Goal: Use online tool/utility: Utilize a website feature to perform a specific function

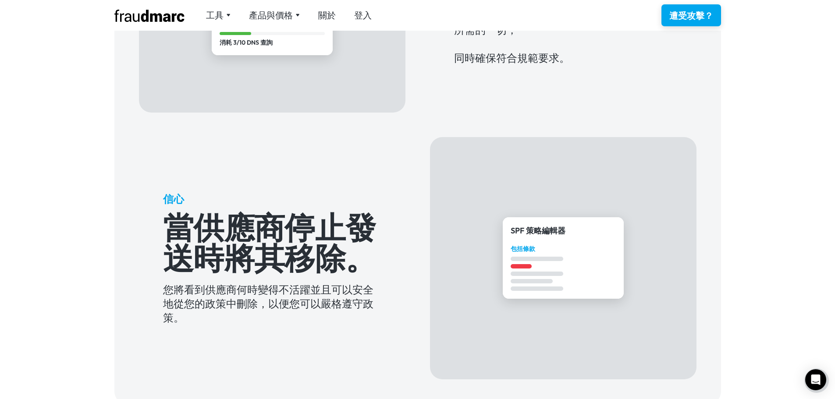
scroll to position [657, 0]
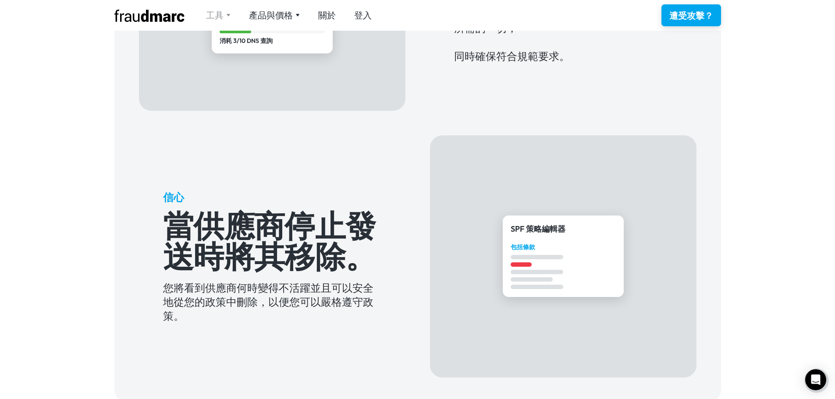
click at [222, 14] on font "工具" at bounding box center [215, 15] width 18 height 11
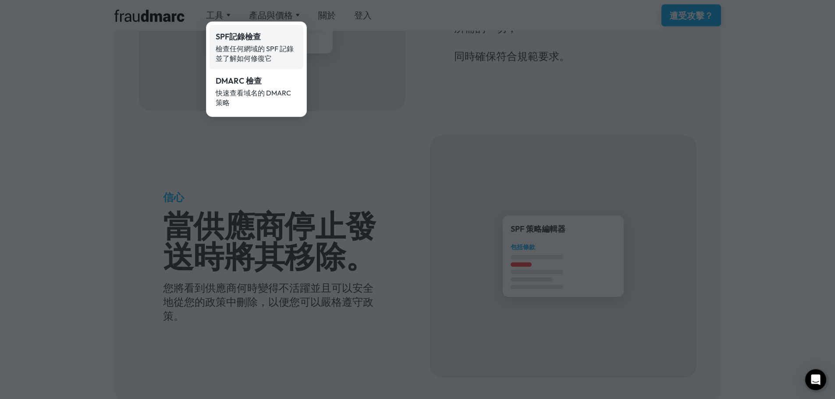
click at [229, 35] on font "SPF記錄檢查" at bounding box center [238, 37] width 45 height 10
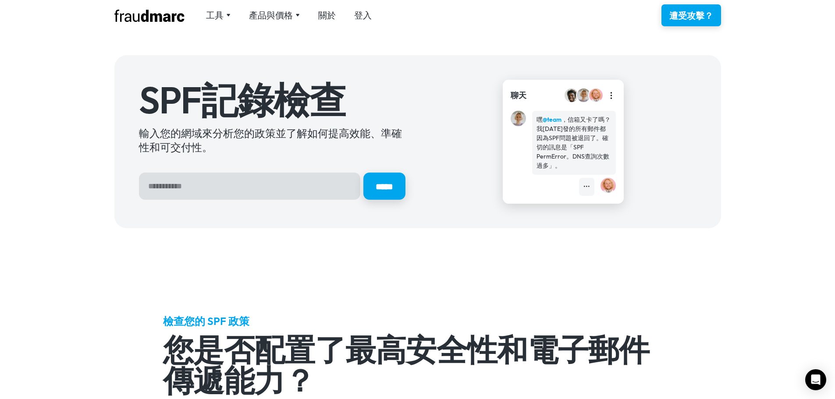
click at [216, 186] on input "英雄報名表" at bounding box center [249, 186] width 221 height 27
type input "*********"
click at [378, 192] on input "*****" at bounding box center [384, 186] width 44 height 28
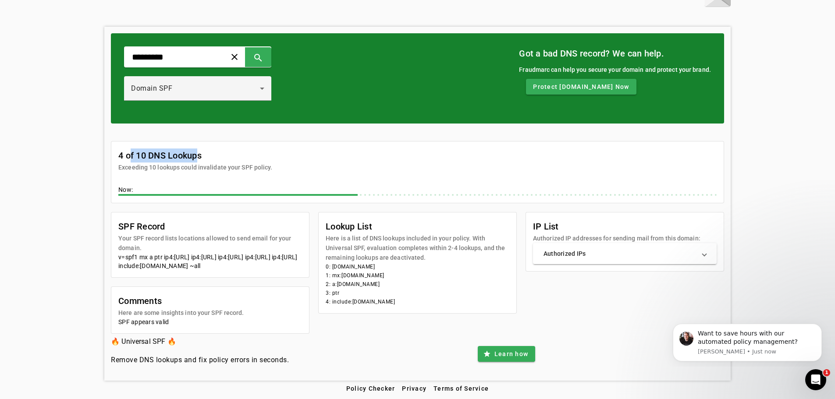
drag, startPoint x: 141, startPoint y: 146, endPoint x: 194, endPoint y: 145, distance: 53.5
click at [194, 149] on mat-card-title "4 of 10 DNS Lookups" at bounding box center [195, 156] width 154 height 14
click at [244, 149] on mat-card-title "4 of 10 DNS Lookups" at bounding box center [195, 156] width 154 height 14
drag, startPoint x: 129, startPoint y: 228, endPoint x: 168, endPoint y: 231, distance: 39.1
click at [150, 234] on mat-card-subtitle "Your SPF record lists locations allowed to send email for your domain." at bounding box center [210, 243] width 184 height 19
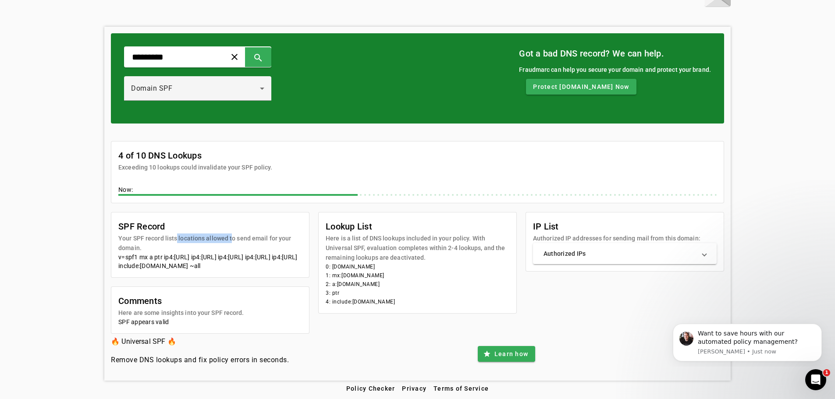
drag, startPoint x: 174, startPoint y: 230, endPoint x: 226, endPoint y: 242, distance: 53.5
click at [230, 234] on mat-card-subtitle "Your SPF record lists locations allowed to send email for your domain." at bounding box center [210, 243] width 184 height 19
click at [151, 253] on div "v=spf1 mx a ptr ip4:220.130.168.29/32 ip4:220.130.168.28/32 ip4:60.250.149.238/…" at bounding box center [210, 262] width 184 height 18
drag, startPoint x: 149, startPoint y: 247, endPoint x: 179, endPoint y: 264, distance: 34.1
click at [179, 264] on div "v=spf1 mx a ptr ip4:220.130.168.29/32 ip4:220.130.168.28/32 ip4:60.250.149.238/…" at bounding box center [210, 262] width 184 height 18
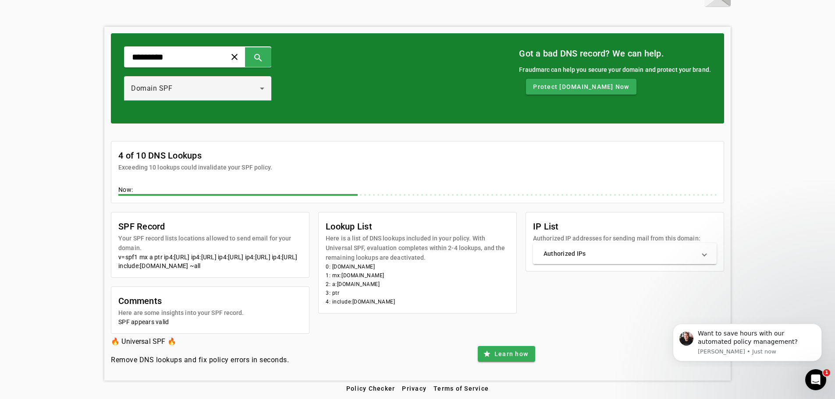
click at [212, 266] on div "v=spf1 mx a ptr ip4:220.130.168.29/32 ip4:220.130.168.28/32 ip4:60.250.149.238/…" at bounding box center [210, 262] width 184 height 18
drag, startPoint x: 151, startPoint y: 249, endPoint x: 181, endPoint y: 265, distance: 33.9
click at [181, 265] on div "v=spf1 mx a ptr ip4:220.130.168.29/32 ip4:220.130.168.28/32 ip4:60.250.149.238/…" at bounding box center [210, 262] width 184 height 18
click at [223, 273] on mat-card-content "v=spf1 mx a ptr ip4:220.130.168.29/32 ip4:220.130.168.28/32 ip4:60.250.149.238/…" at bounding box center [210, 265] width 198 height 25
drag, startPoint x: 150, startPoint y: 250, endPoint x: 180, endPoint y: 267, distance: 34.3
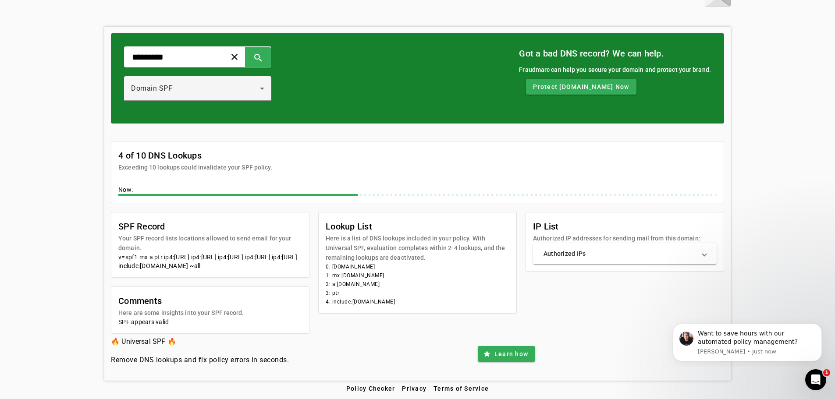
click at [180, 267] on div "v=spf1 mx a ptr ip4:220.130.168.29/32 ip4:220.130.168.28/32 ip4:60.250.149.238/…" at bounding box center [210, 262] width 184 height 18
click at [247, 223] on mat-card-title "SPF Record" at bounding box center [210, 227] width 184 height 14
drag, startPoint x: 350, startPoint y: 231, endPoint x: 469, endPoint y: 233, distance: 119.2
click at [469, 234] on mat-card-subtitle "Here is a list of DNS lookups included in your policy. With Universal SPF, eval…" at bounding box center [418, 248] width 184 height 29
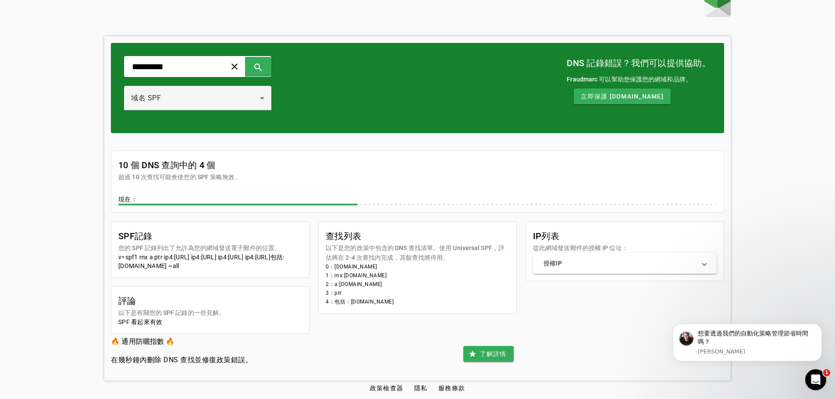
scroll to position [32, 0]
drag, startPoint x: 337, startPoint y: 231, endPoint x: 429, endPoint y: 230, distance: 92.0
click at [429, 245] on font "以下是您的政策中包含的 DNS 查找清單。使用 Universal SPF，評估將在 2-4 次查找內完成，其餘查找將停用。" at bounding box center [415, 253] width 179 height 17
click at [415, 245] on font "以下是您的政策中包含的 DNS 查找清單。使用 Universal SPF，評估將在 2-4 次查找內完成，其餘查找將停用。" at bounding box center [415, 253] width 179 height 17
click at [414, 245] on font "以下是您的政策中包含的 DNS 查找清單。使用 Universal SPF，評估將在 2-4 次查找內完成，其餘查找將停用。" at bounding box center [415, 253] width 179 height 17
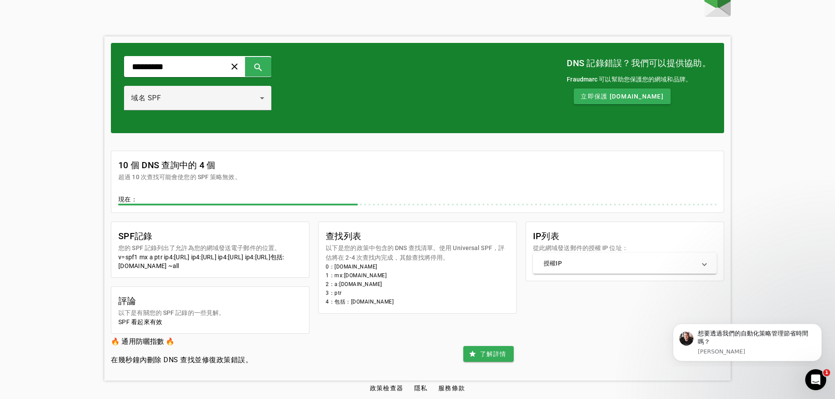
drag, startPoint x: 327, startPoint y: 249, endPoint x: 436, endPoint y: 288, distance: 116.3
click at [436, 288] on mat-card-content "0：aewin.com 1：mx:aewin.com 2：a:aewin.com 3：ptr 4：包括：spf.protection.outlook.com" at bounding box center [418, 287] width 198 height 51
click at [147, 254] on font "v=spf1 mx a ptr ip4:220.130.168.29/32 ip4:220.130.168.28/32 ip4:60.250.149.238/…" at bounding box center [201, 262] width 166 height 16
click at [706, 259] on span at bounding box center [704, 263] width 4 height 9
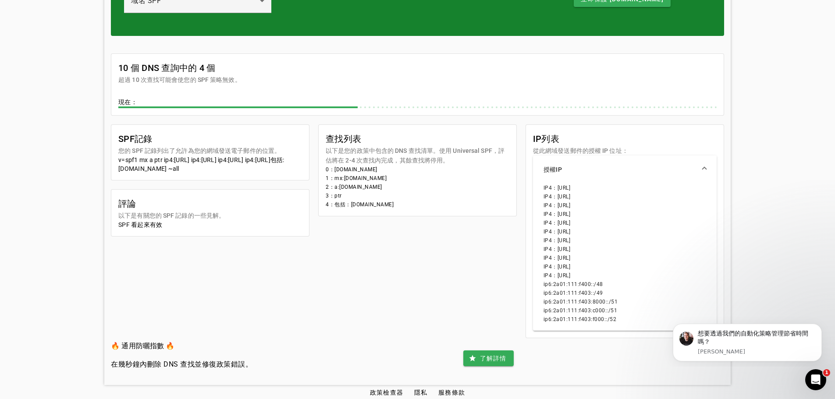
scroll to position [116, 0]
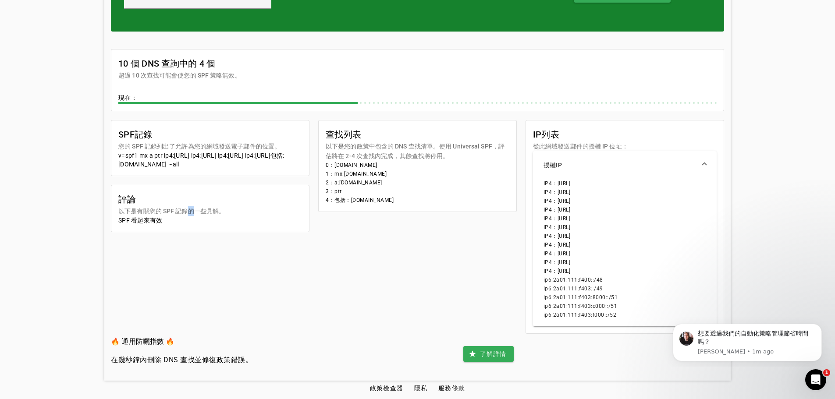
drag, startPoint x: 189, startPoint y: 231, endPoint x: 178, endPoint y: 230, distance: 11.0
click at [189, 215] on font "以下是有關您的 SPF 記錄的一些見解。" at bounding box center [171, 211] width 106 height 7
click at [153, 224] on font "SPF 看起來有效" at bounding box center [140, 220] width 44 height 7
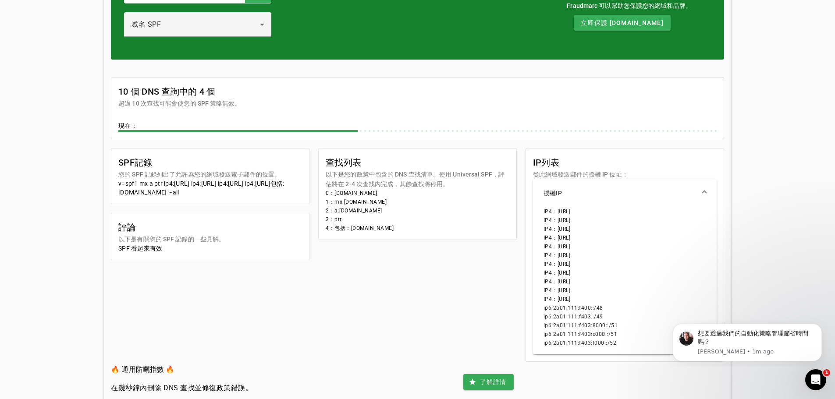
scroll to position [72, 0]
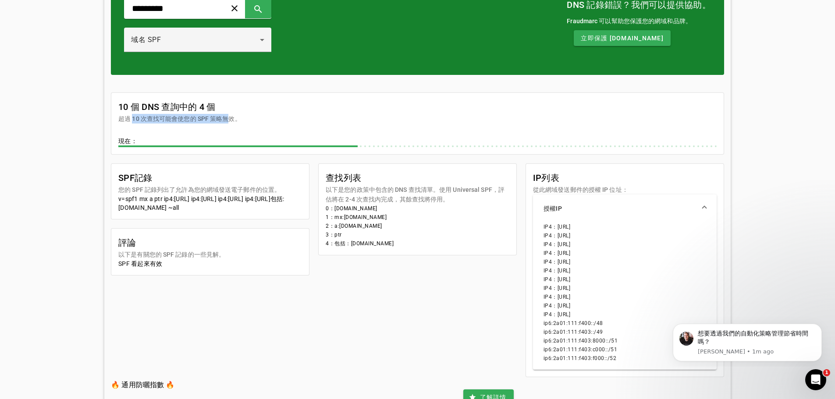
drag, startPoint x: 129, startPoint y: 122, endPoint x: 240, endPoint y: 119, distance: 110.5
click at [230, 119] on font "超過 10 次查找可能會使您的 SPF 策略無效。" at bounding box center [179, 118] width 123 height 7
click at [250, 118] on mat-card-header "10 個 DNS 查詢中的 4 個 超過 10 次查找可能會使您的 SPF 策略無效。" at bounding box center [417, 108] width 612 height 31
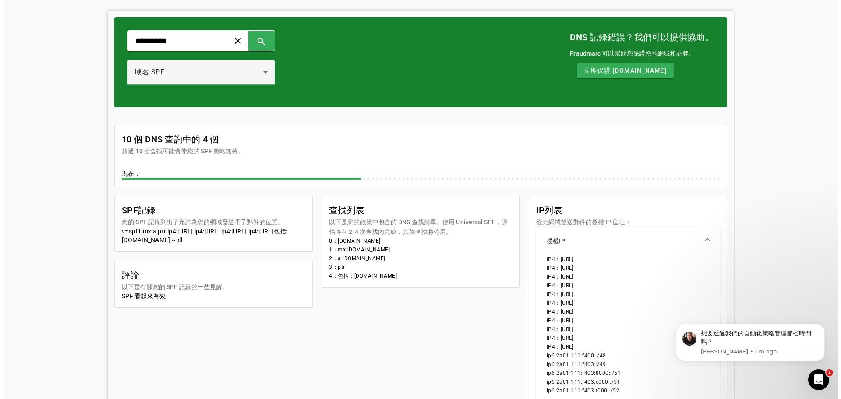
scroll to position [0, 0]
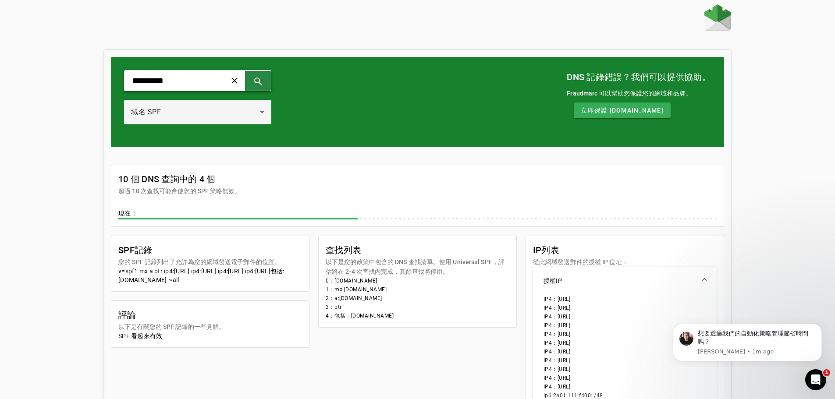
click at [269, 82] on span at bounding box center [258, 80] width 21 height 21
click at [131, 80] on input "*********" at bounding box center [171, 80] width 81 height 11
type input "**********"
click at [269, 79] on span at bounding box center [258, 80] width 21 height 21
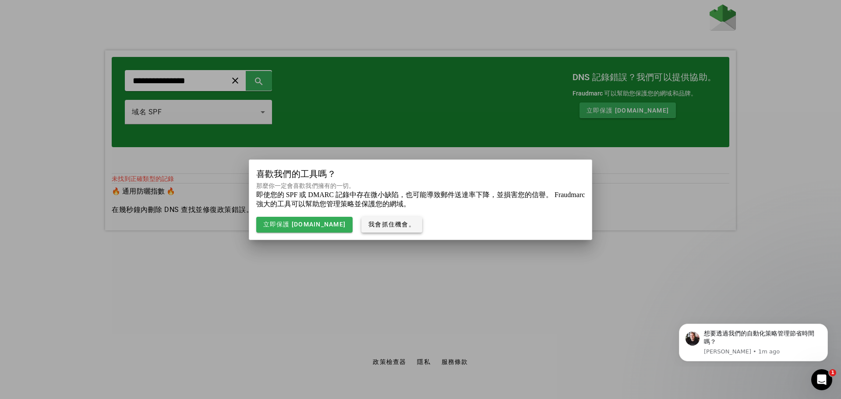
click at [386, 226] on font "我會抓住機會。" at bounding box center [392, 224] width 47 height 7
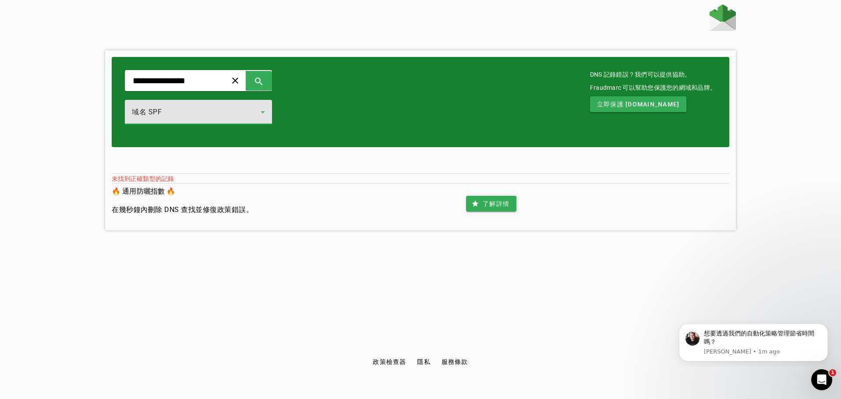
click at [261, 113] on div "域名 SPF" at bounding box center [196, 112] width 129 height 11
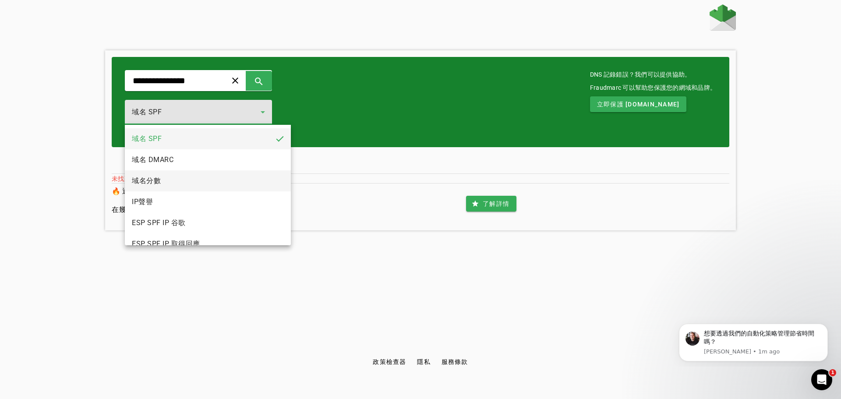
click at [175, 179] on mat-option "域名分數" at bounding box center [208, 180] width 166 height 21
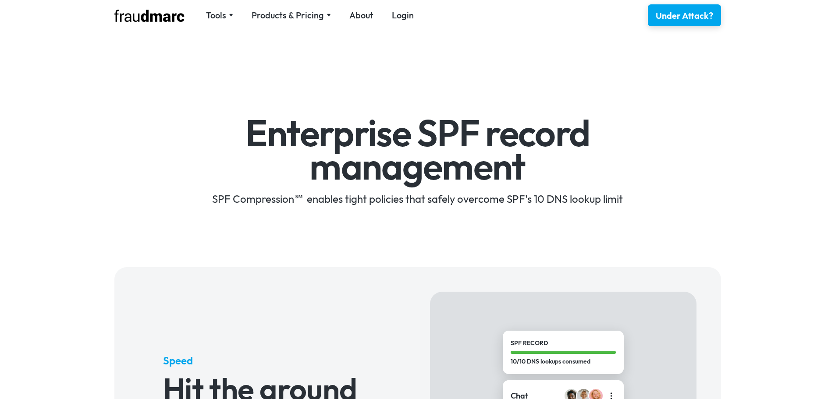
scroll to position [661, 0]
